Goal: Check status

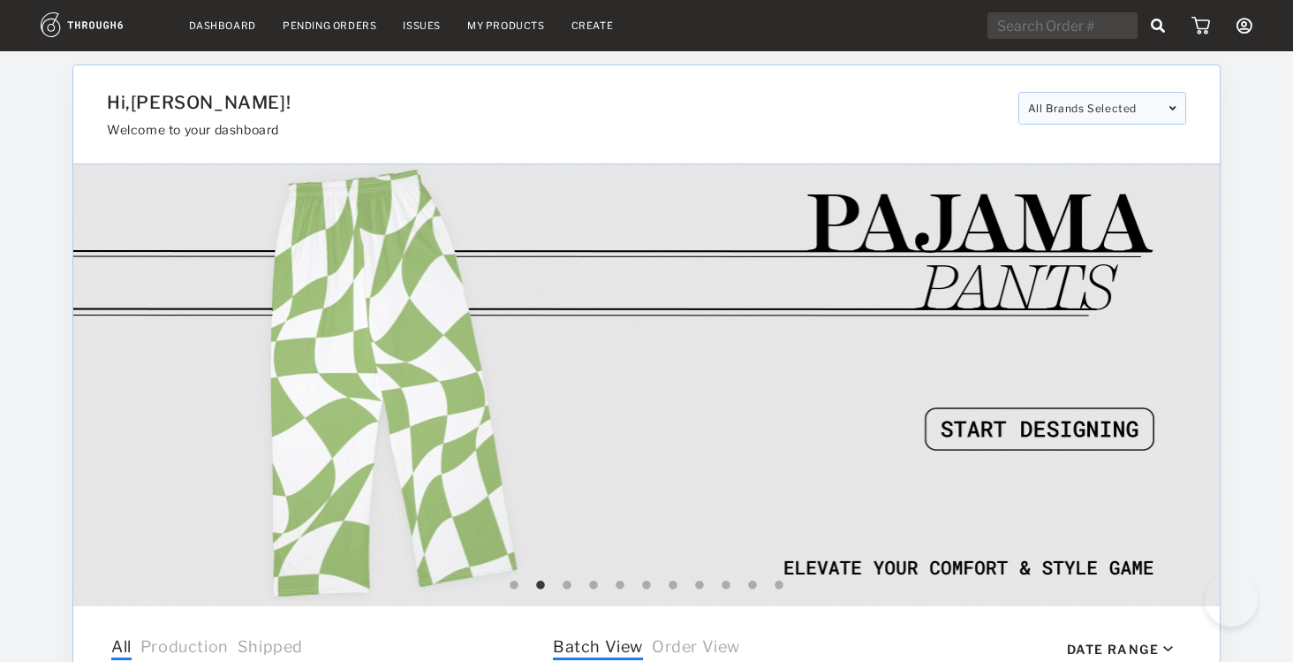
select select "9"
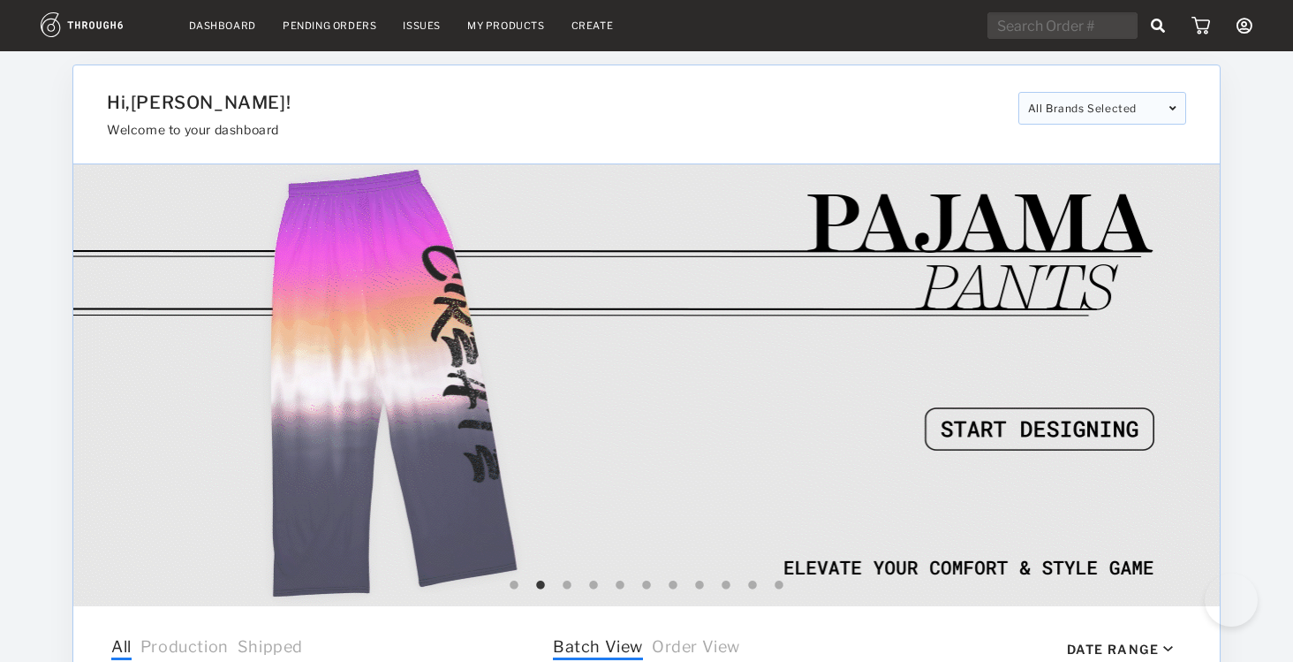
select select "2025"
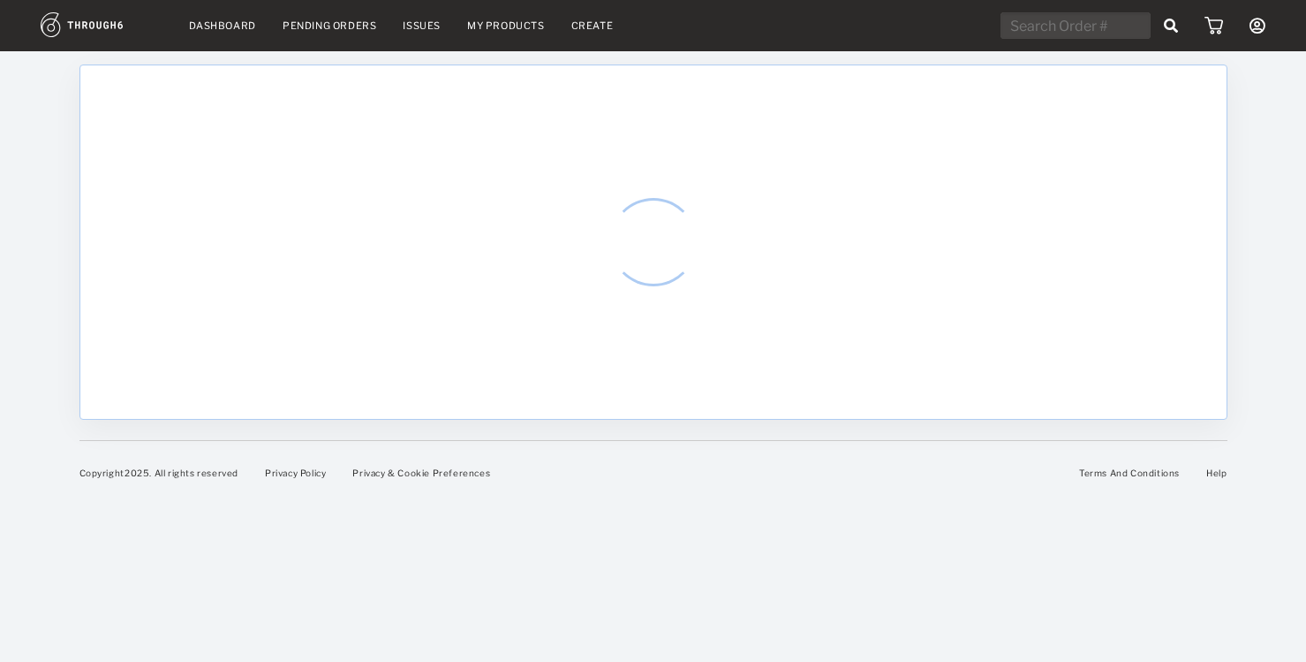
select select "9"
select select "2025"
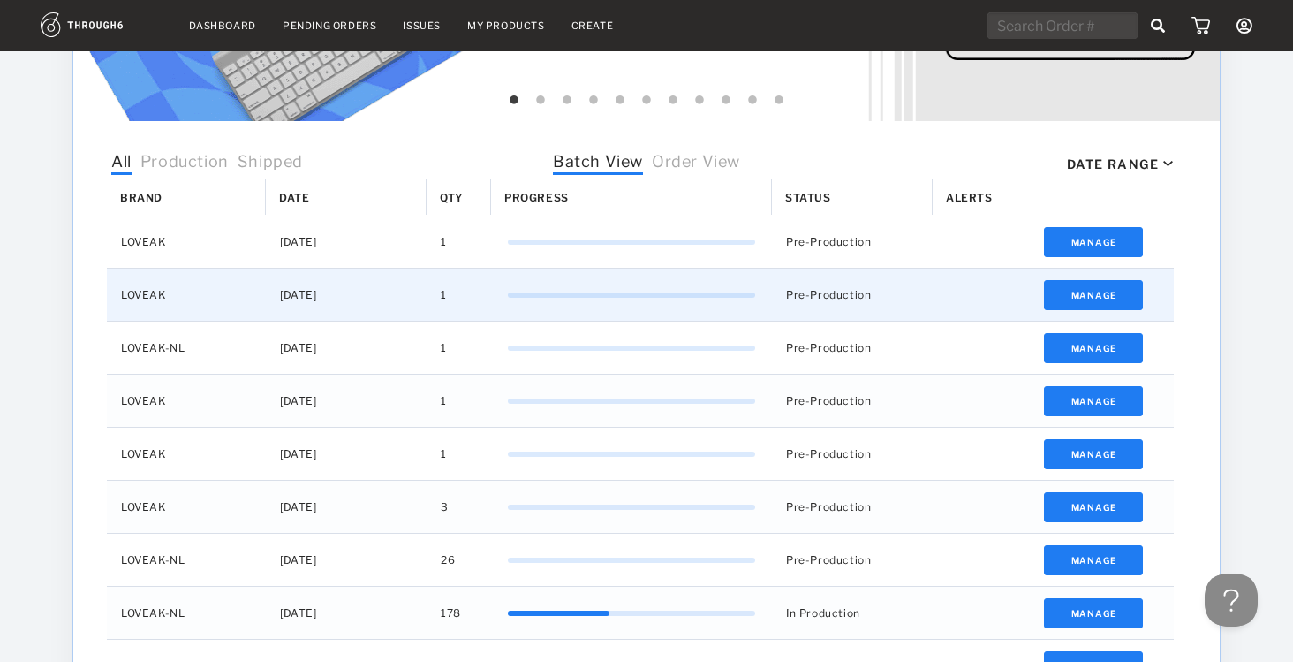
scroll to position [489, 0]
